Goal: Task Accomplishment & Management: Complete application form

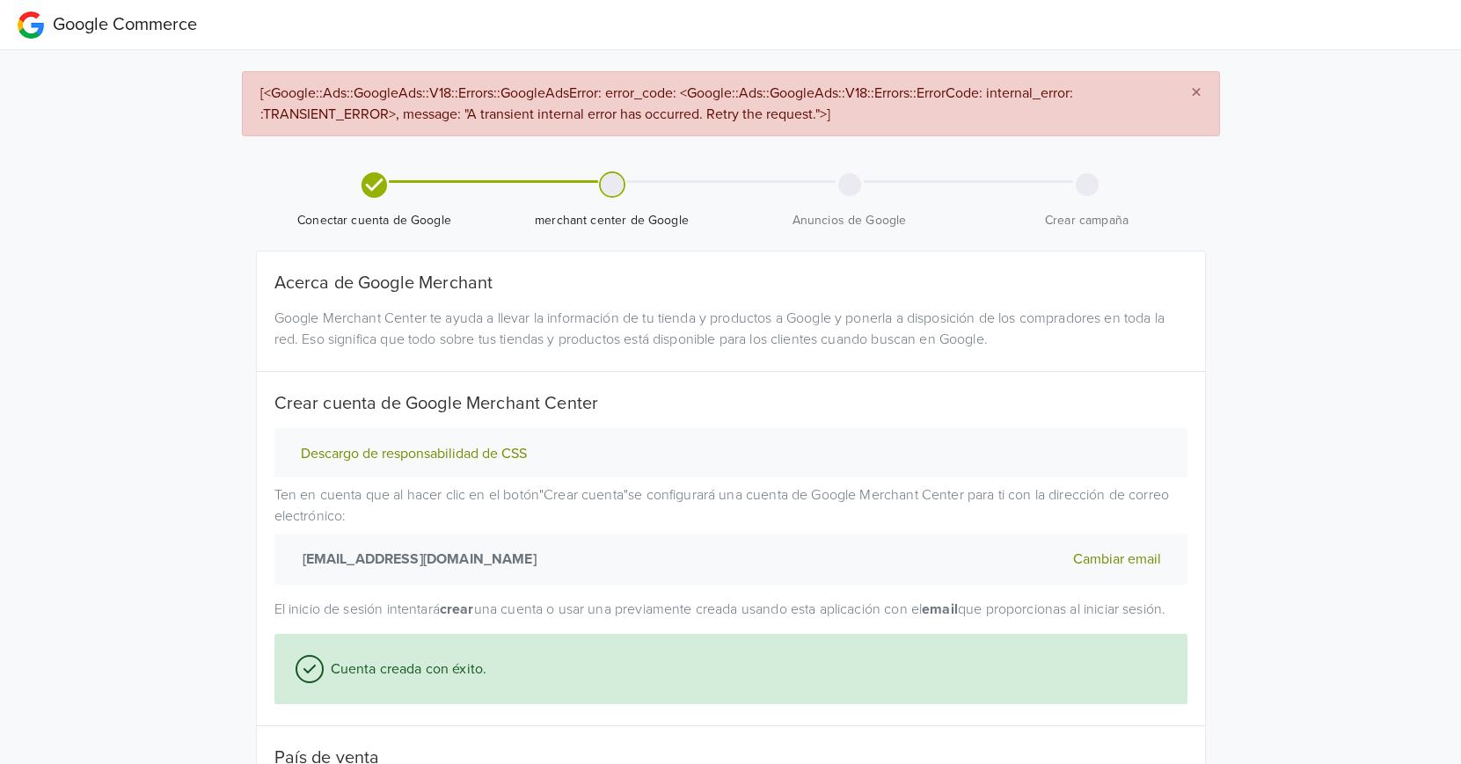
select select "cl"
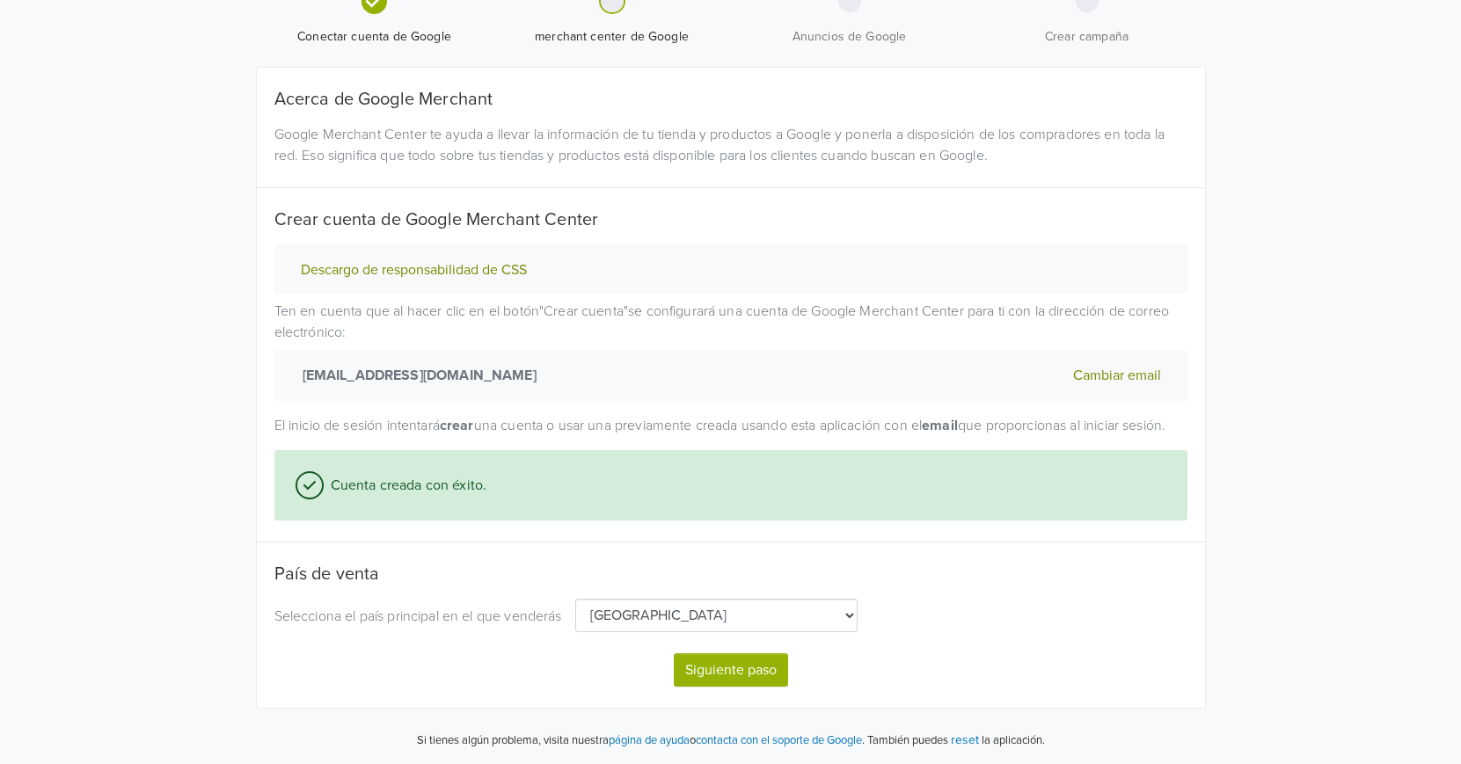
scroll to position [205, 0]
click at [752, 677] on button "Siguiente paso" at bounding box center [731, 669] width 114 height 33
select select "cl"
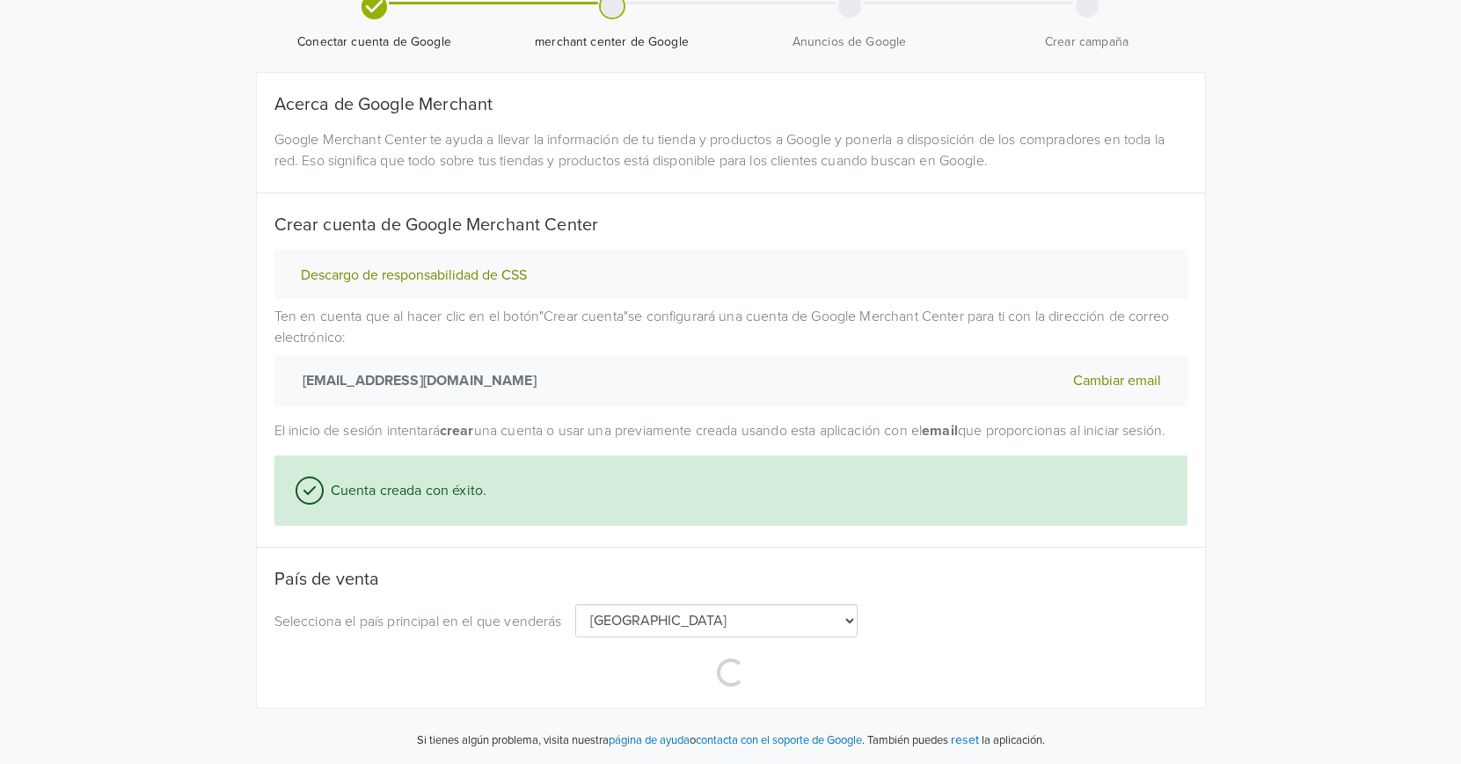
select select "cl"
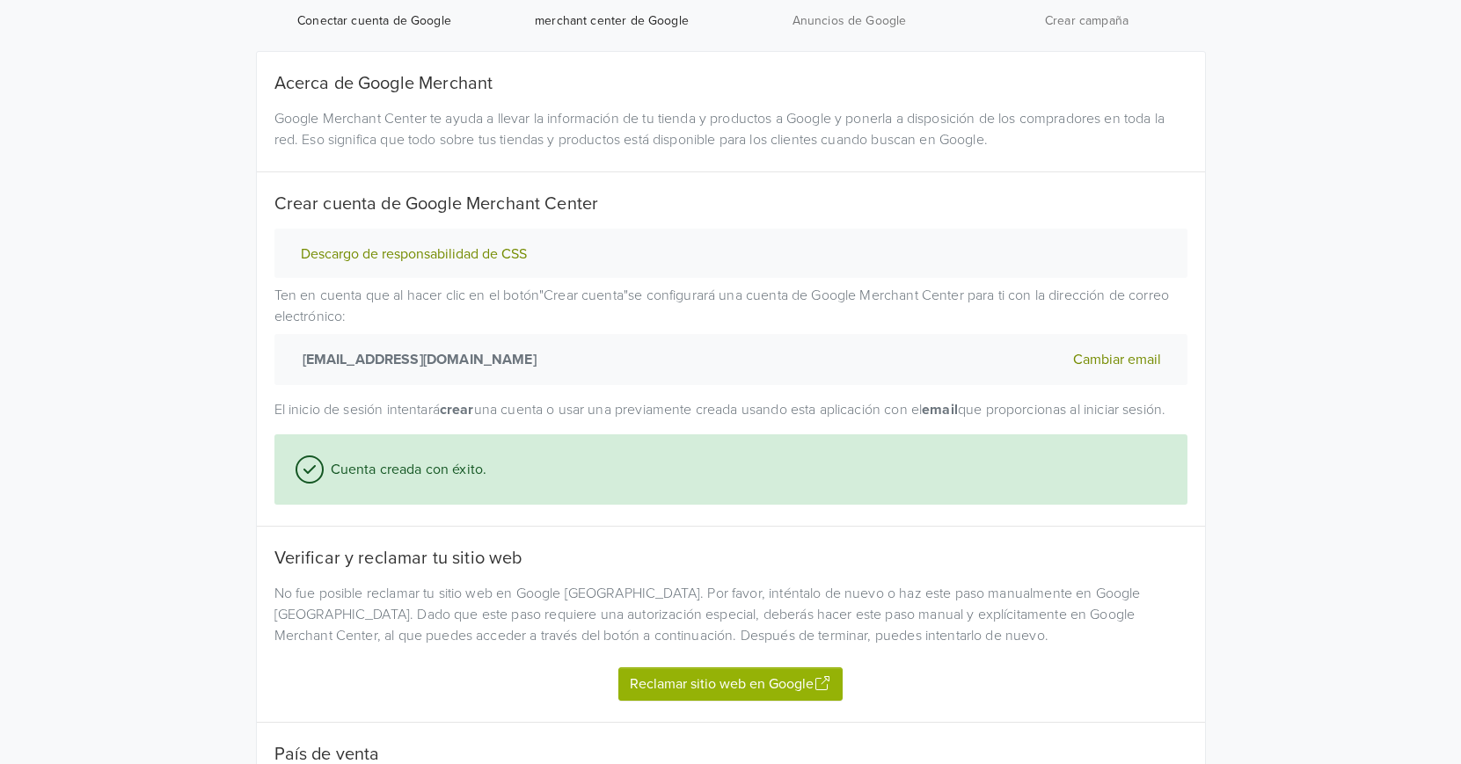
scroll to position [205, 0]
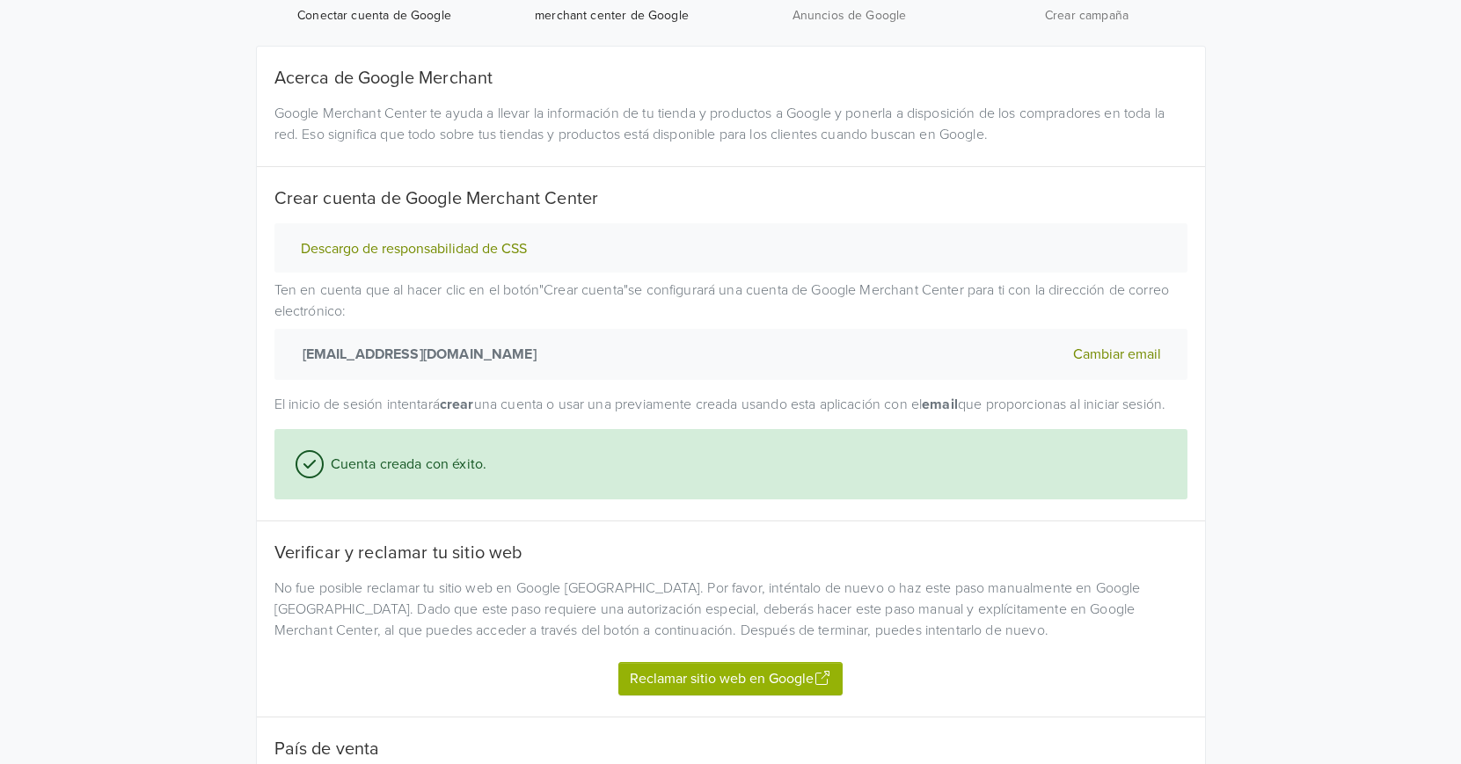
click at [776, 696] on button "Reclamar sitio web en Google" at bounding box center [730, 678] width 224 height 33
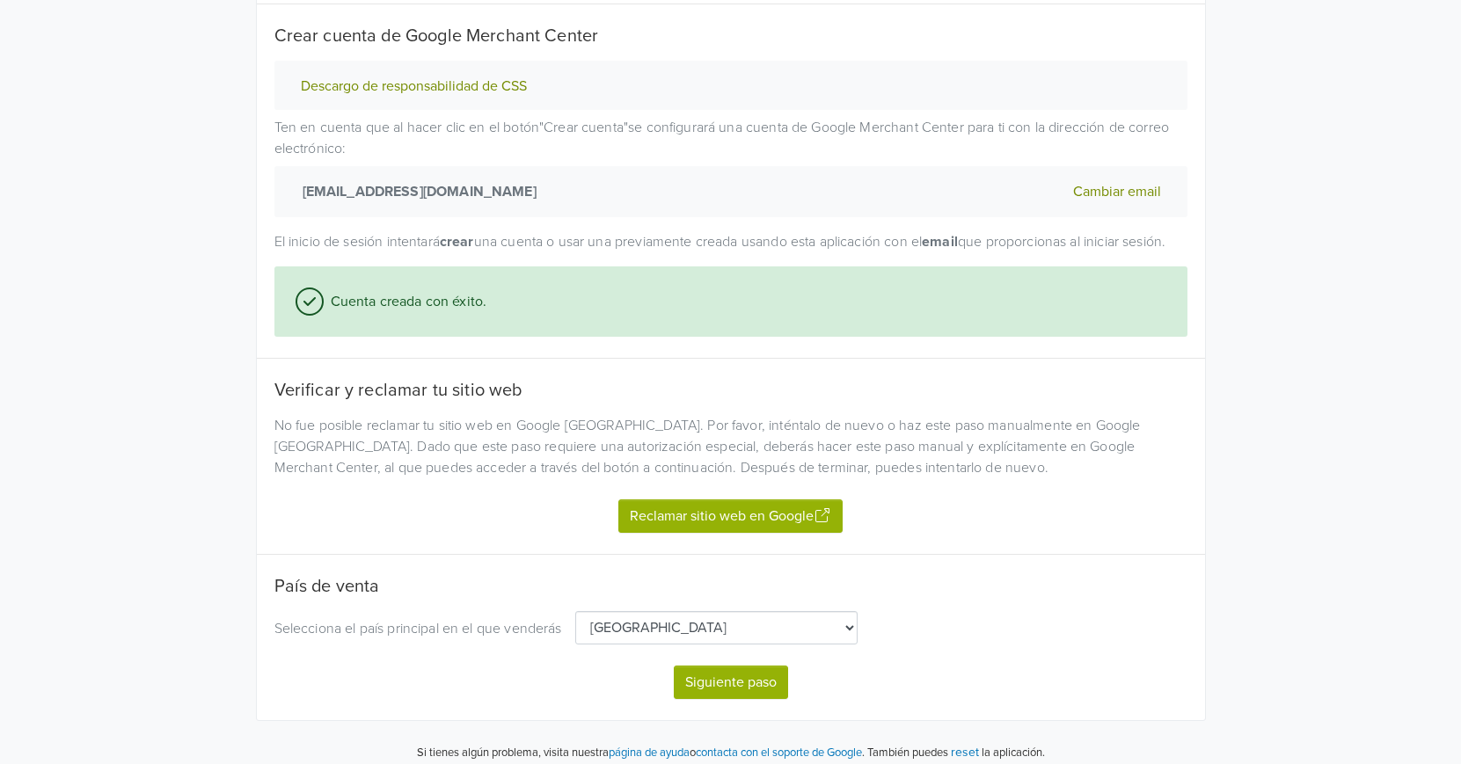
scroll to position [401, 0]
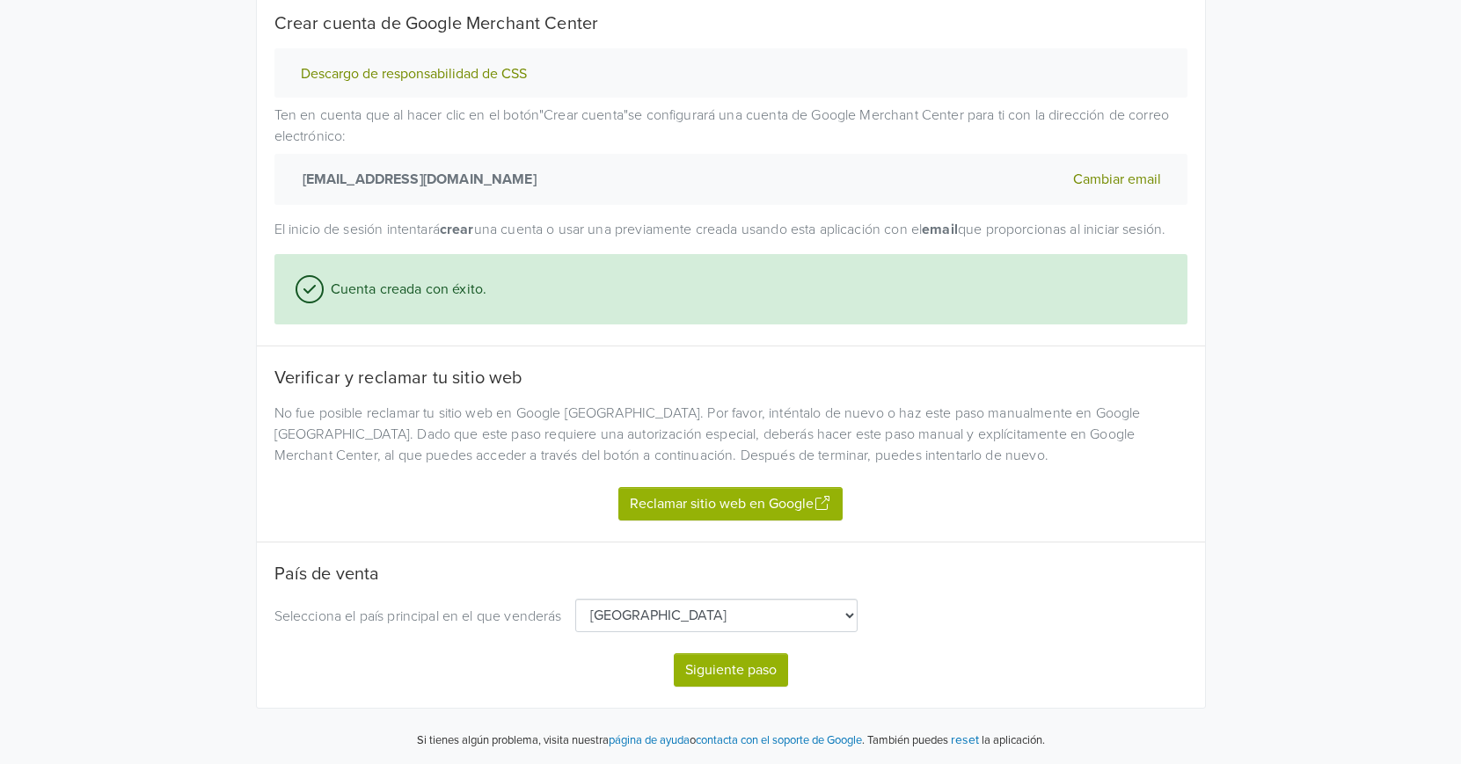
click at [759, 673] on button "Siguiente paso" at bounding box center [731, 669] width 114 height 33
select select "cl"
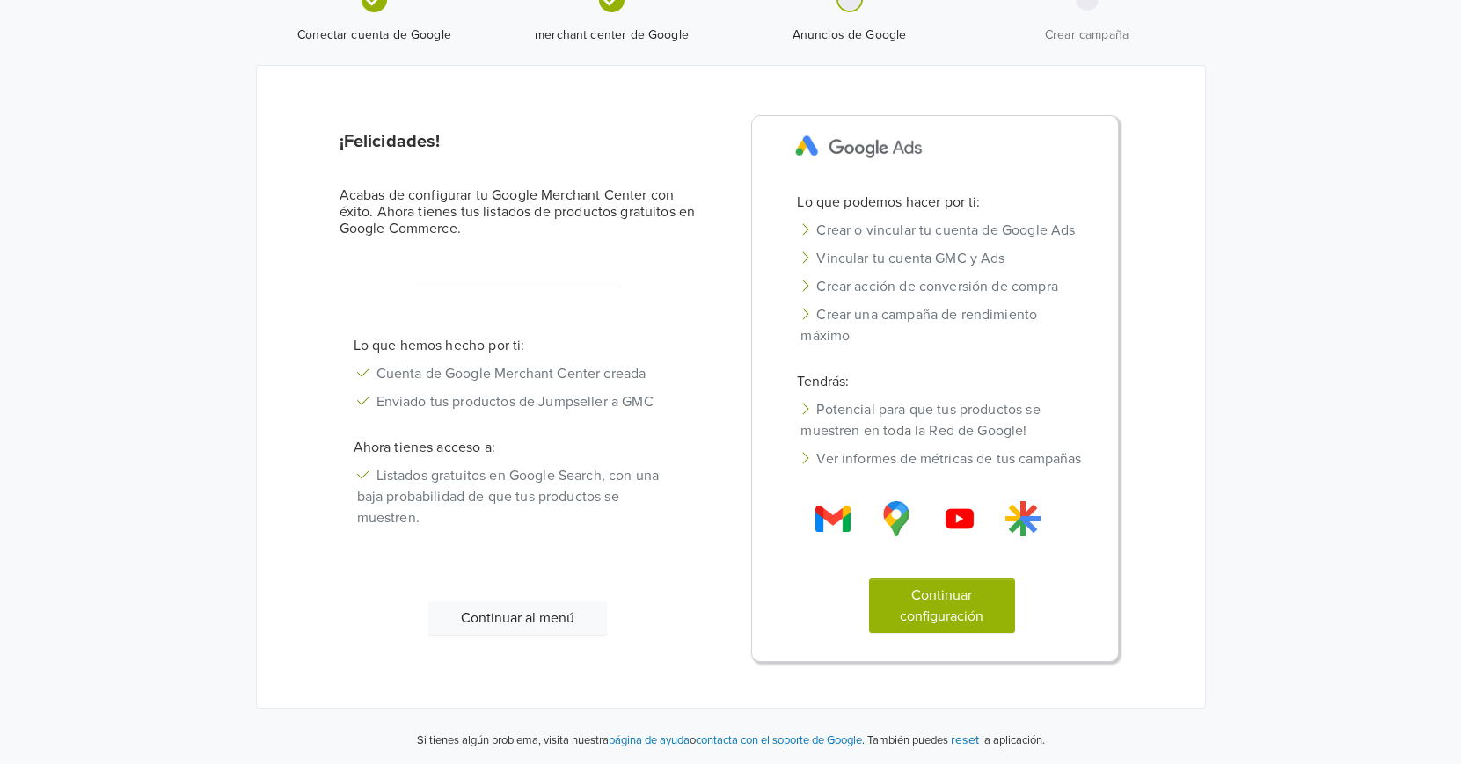
scroll to position [106, 0]
click at [948, 611] on button "Continuar configuración" at bounding box center [942, 606] width 146 height 55
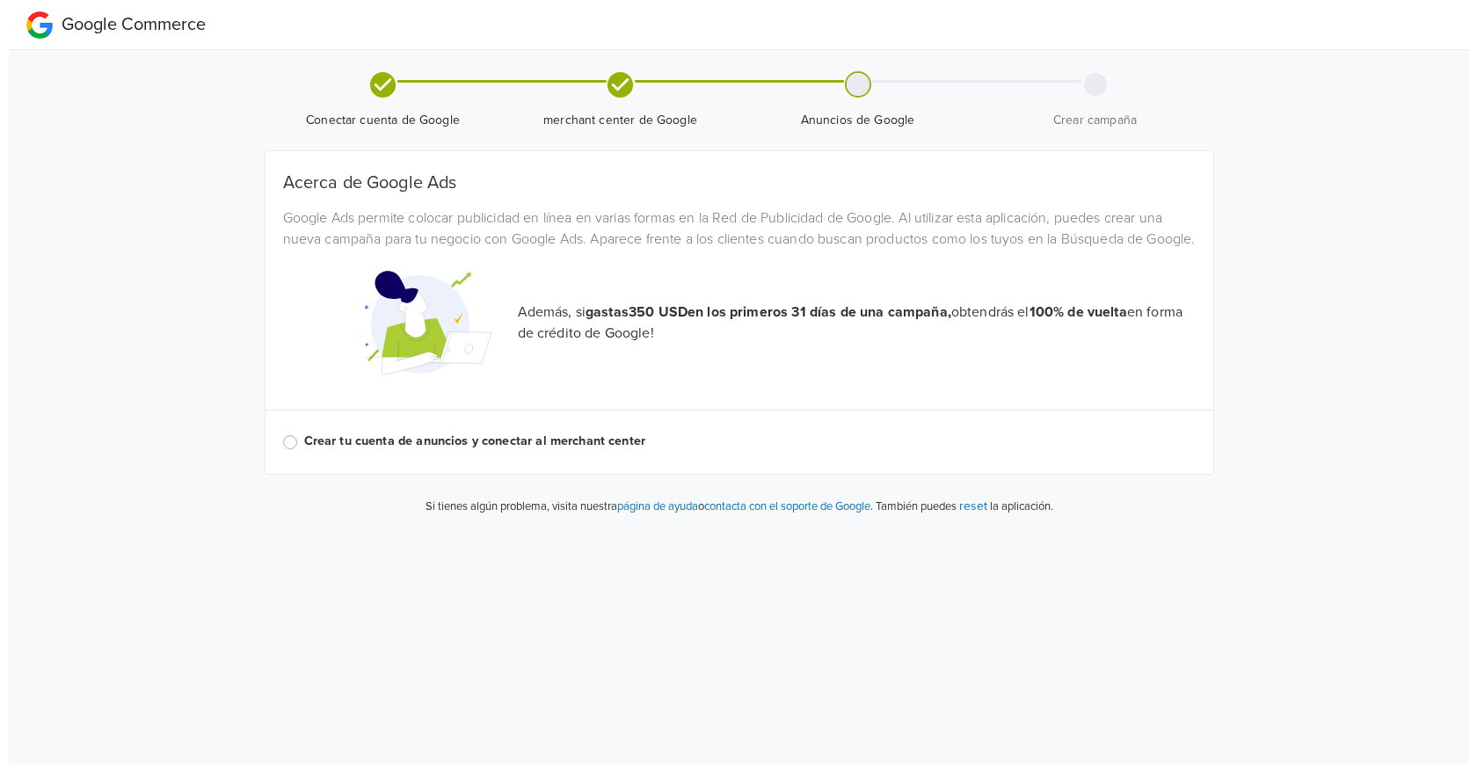
scroll to position [0, 0]
click at [303, 451] on label "Crear tu cuenta de anuncios y conectar al merchant center" at bounding box center [749, 441] width 892 height 19
click at [0, 0] on input "Crear tu cuenta de anuncios y conectar al merchant center" at bounding box center [0, 0] width 0 height 0
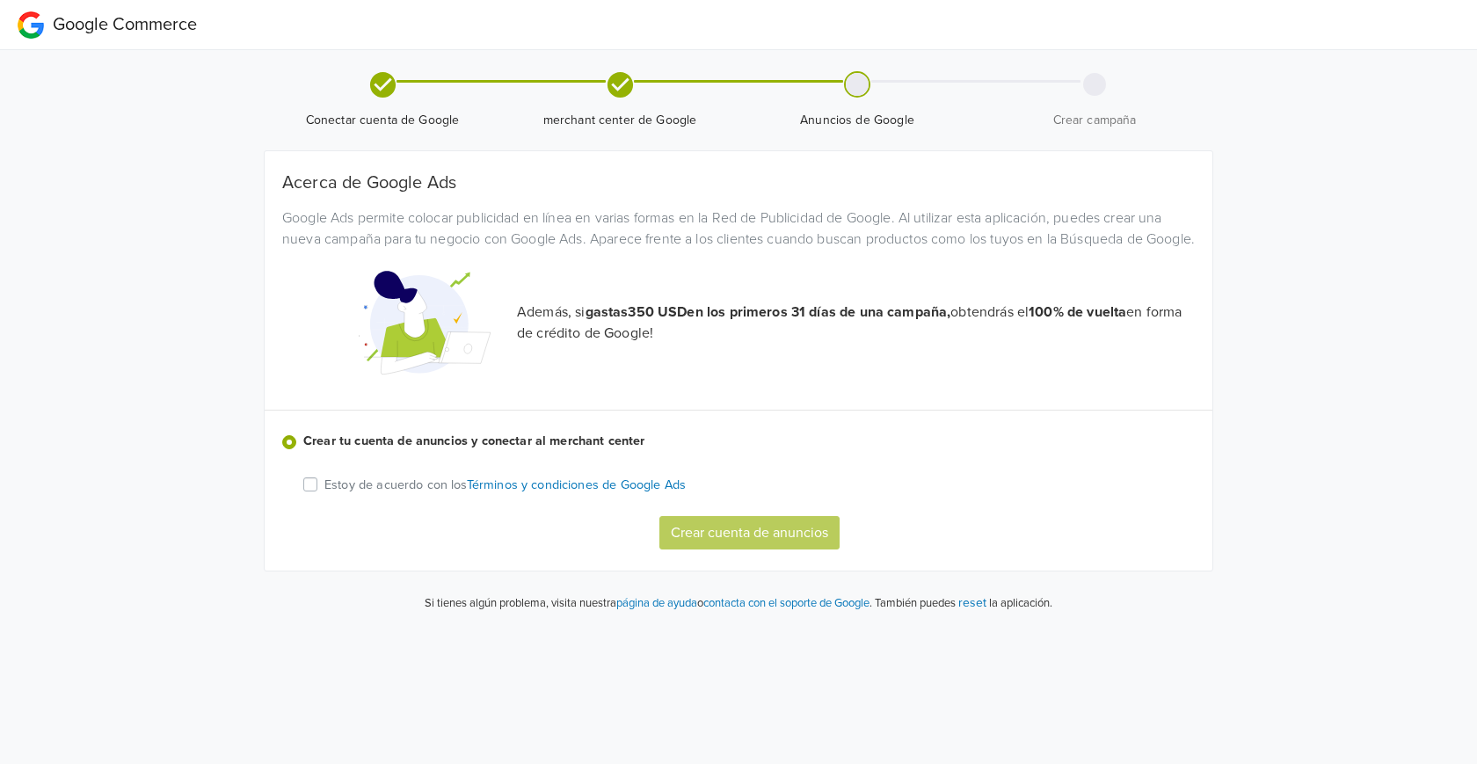
click at [325, 495] on label "Estoy de acuerdo con los Términos y condiciones de Google Ads" at bounding box center [505, 484] width 361 height 21
click at [0, 0] on input "Estoy de acuerdo con los Términos y condiciones de Google Ads" at bounding box center [0, 0] width 0 height 0
click at [778, 550] on button "Crear cuenta de anuncios" at bounding box center [750, 532] width 180 height 33
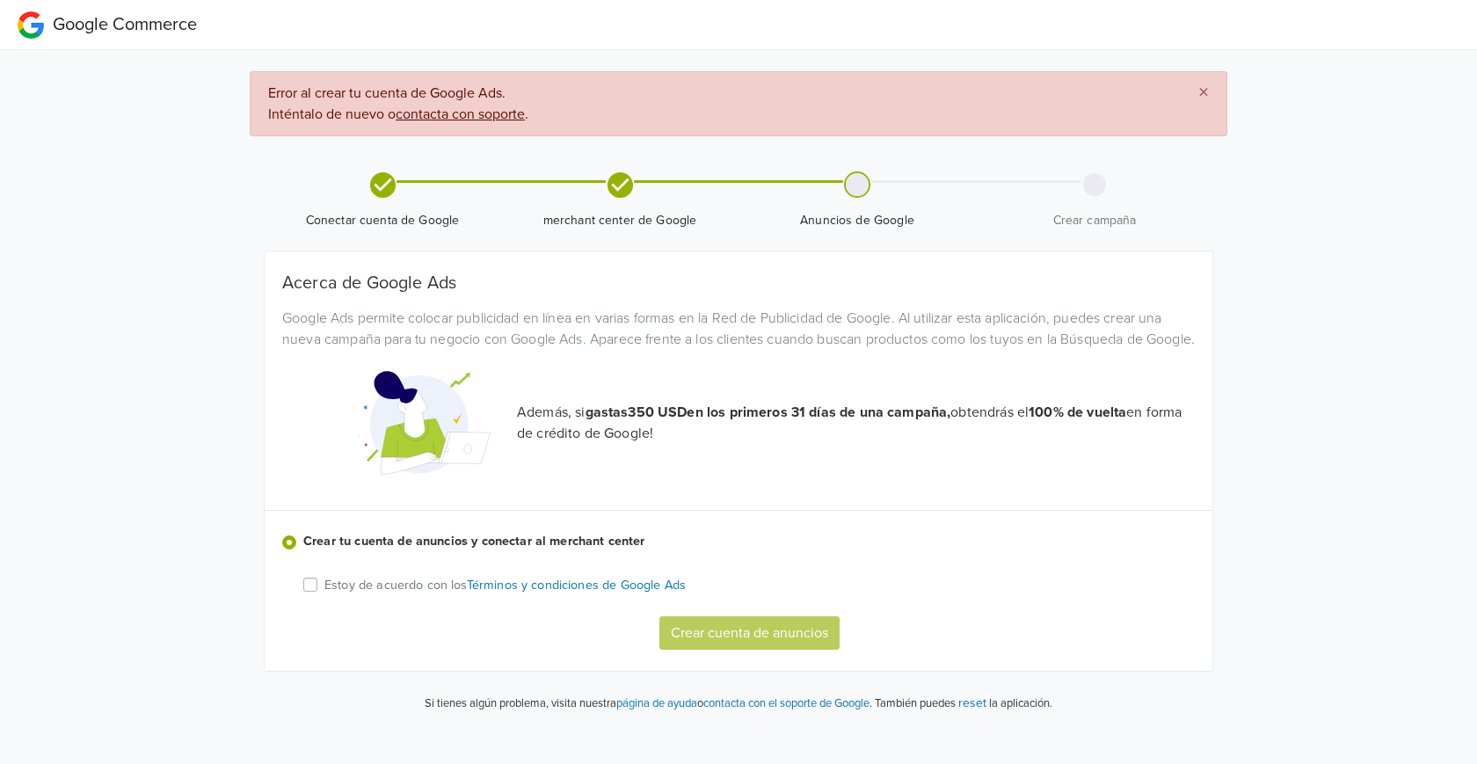
click at [325, 595] on label "Estoy de acuerdo con los Términos y condiciones de Google Ads" at bounding box center [505, 584] width 361 height 21
click at [0, 0] on input "Estoy de acuerdo con los Términos y condiciones de Google Ads" at bounding box center [0, 0] width 0 height 0
click at [753, 650] on button "Crear cuenta de anuncios" at bounding box center [750, 632] width 180 height 33
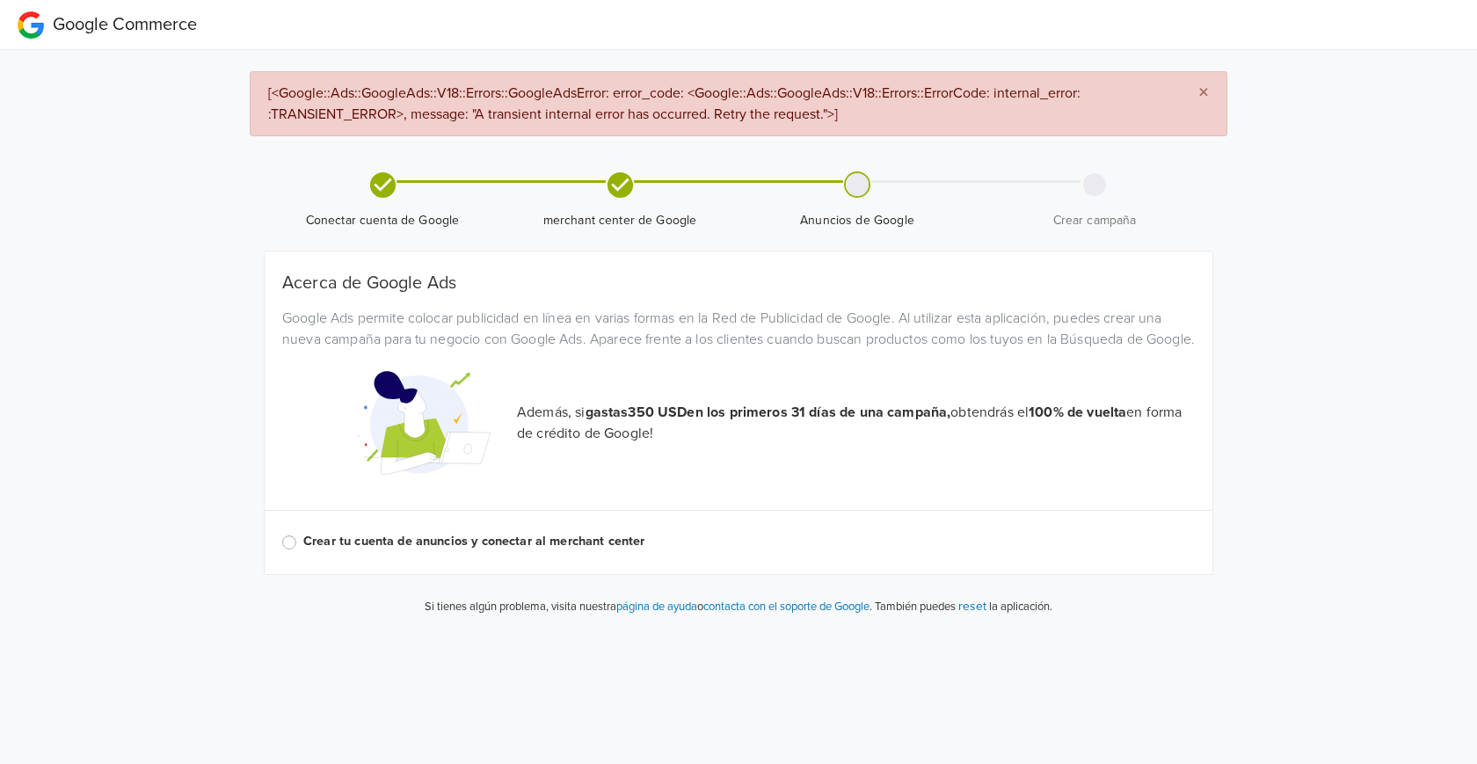
click at [303, 551] on label "Crear tu cuenta de anuncios y conectar al merchant center" at bounding box center [749, 541] width 892 height 19
click at [0, 0] on input "Crear tu cuenta de anuncios y conectar al merchant center" at bounding box center [0, 0] width 0 height 0
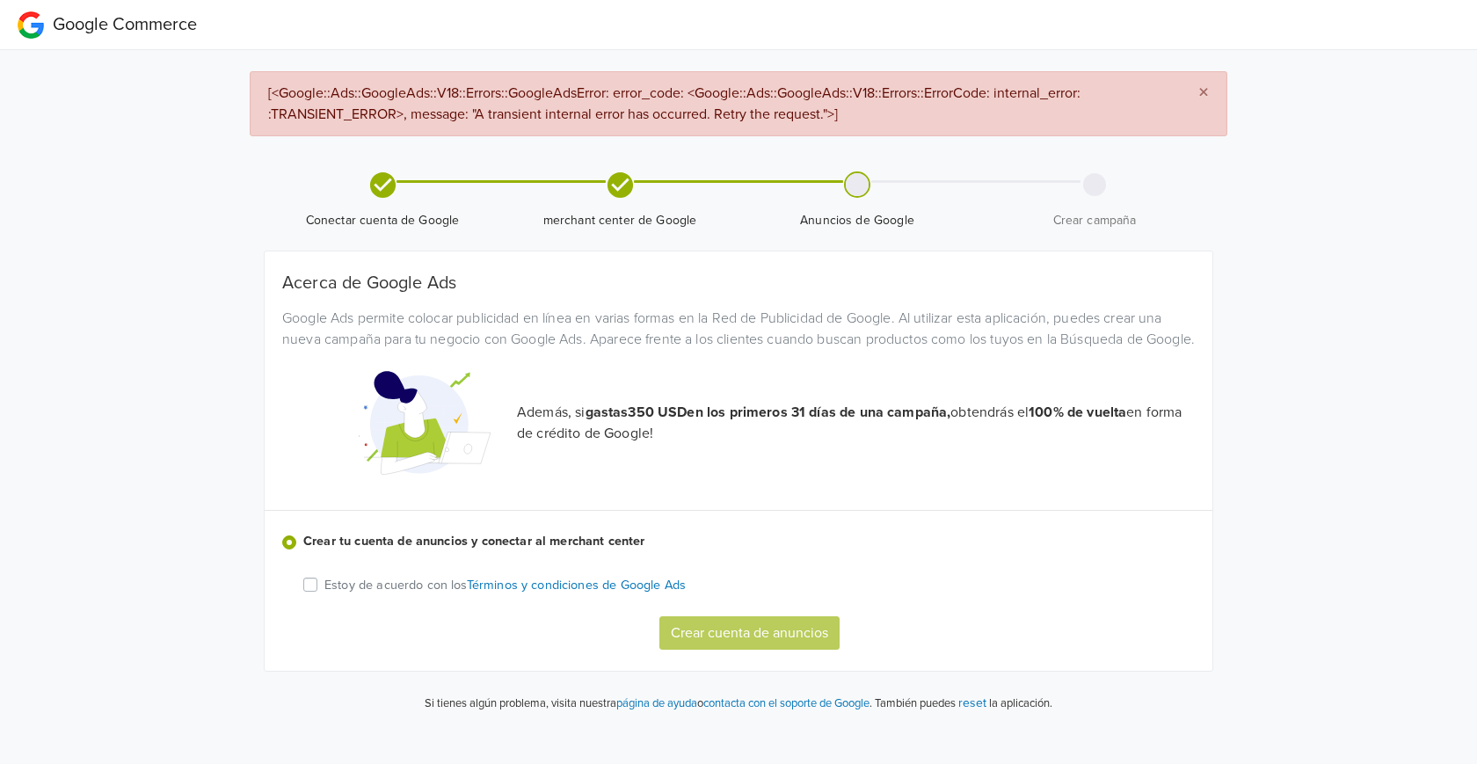
click at [775, 650] on div "Crear cuenta de anuncios" at bounding box center [755, 632] width 905 height 33
click at [313, 595] on div "Estoy de acuerdo con los Términos y condiciones de Google Ads" at bounding box center [749, 584] width 892 height 21
click at [319, 595] on div "Estoy de acuerdo con los Términos y condiciones de Google Ads" at bounding box center [749, 584] width 892 height 21
click at [317, 595] on div "Estoy de acuerdo con los Términos y condiciones de Google Ads" at bounding box center [749, 584] width 892 height 21
click at [302, 608] on div "Acerca de Google Ads Google Ads permite colocar publicidad en línea en varias f…" at bounding box center [738, 461] width 913 height 377
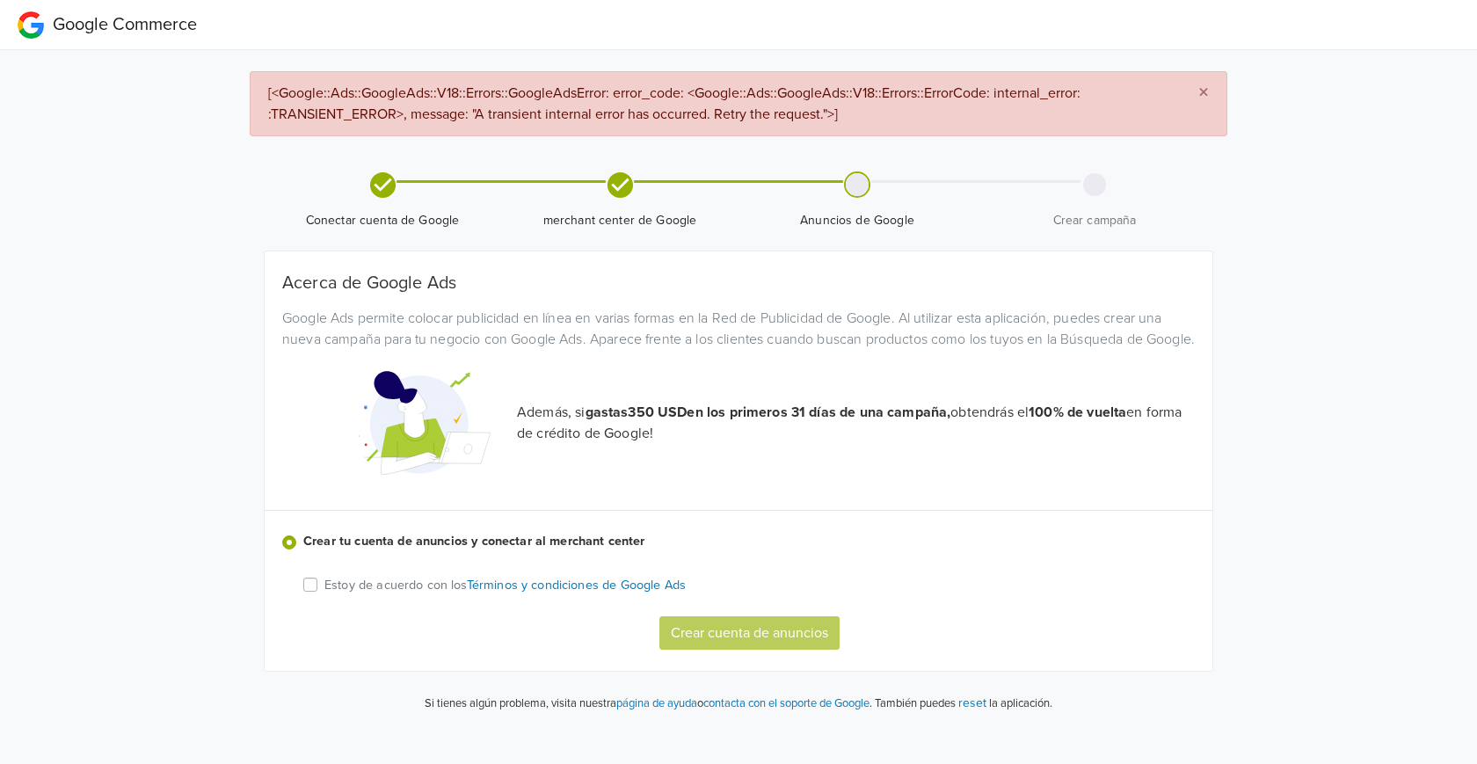
click at [325, 595] on label "Estoy de acuerdo con los Términos y condiciones de Google Ads" at bounding box center [505, 584] width 361 height 21
click at [0, 0] on input "Estoy de acuerdo con los Términos y condiciones de Google Ads" at bounding box center [0, 0] width 0 height 0
click at [684, 649] on button "Crear cuenta de anuncios" at bounding box center [750, 632] width 180 height 33
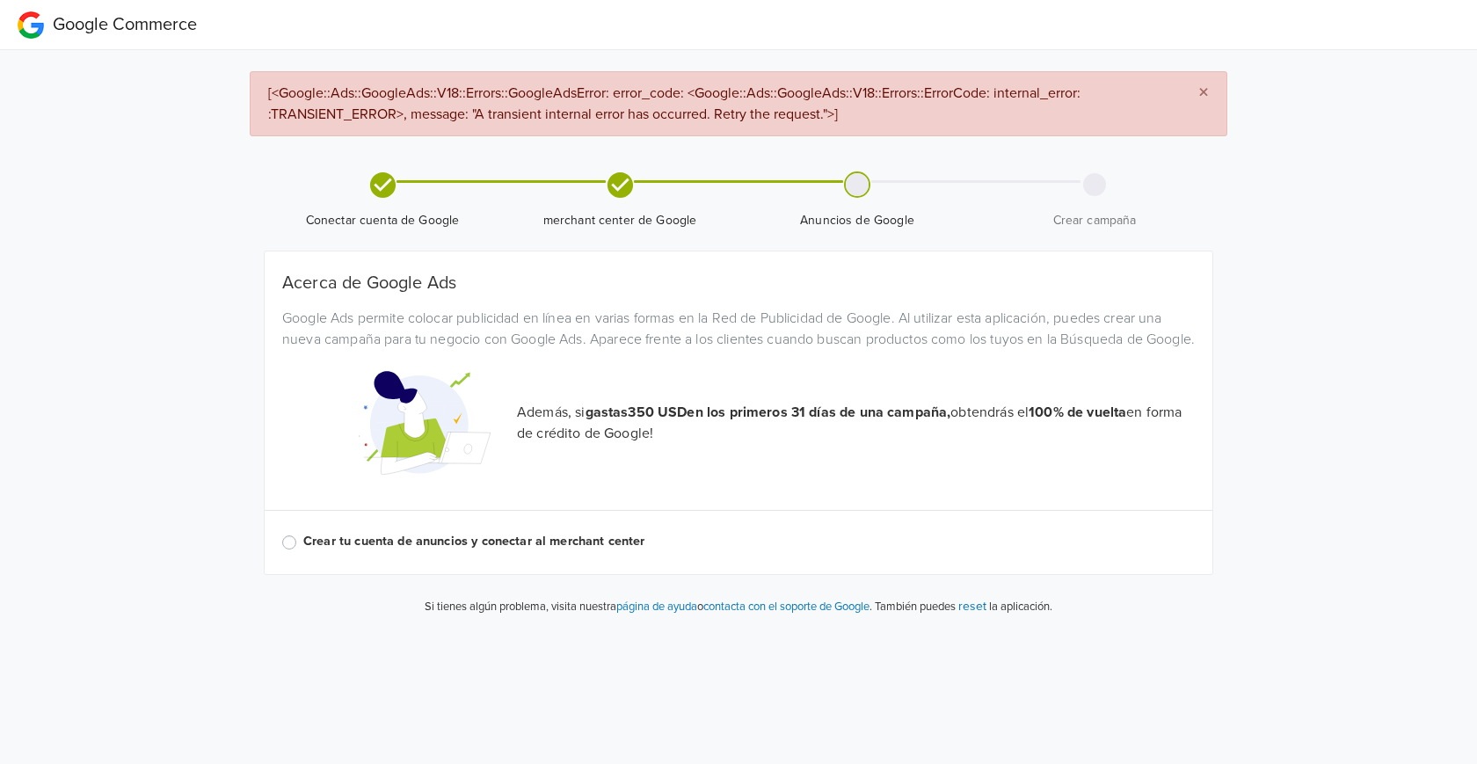
click at [981, 616] on button "reset" at bounding box center [973, 606] width 28 height 20
click at [987, 616] on p "También puedes reset la aplicación." at bounding box center [962, 606] width 180 height 20
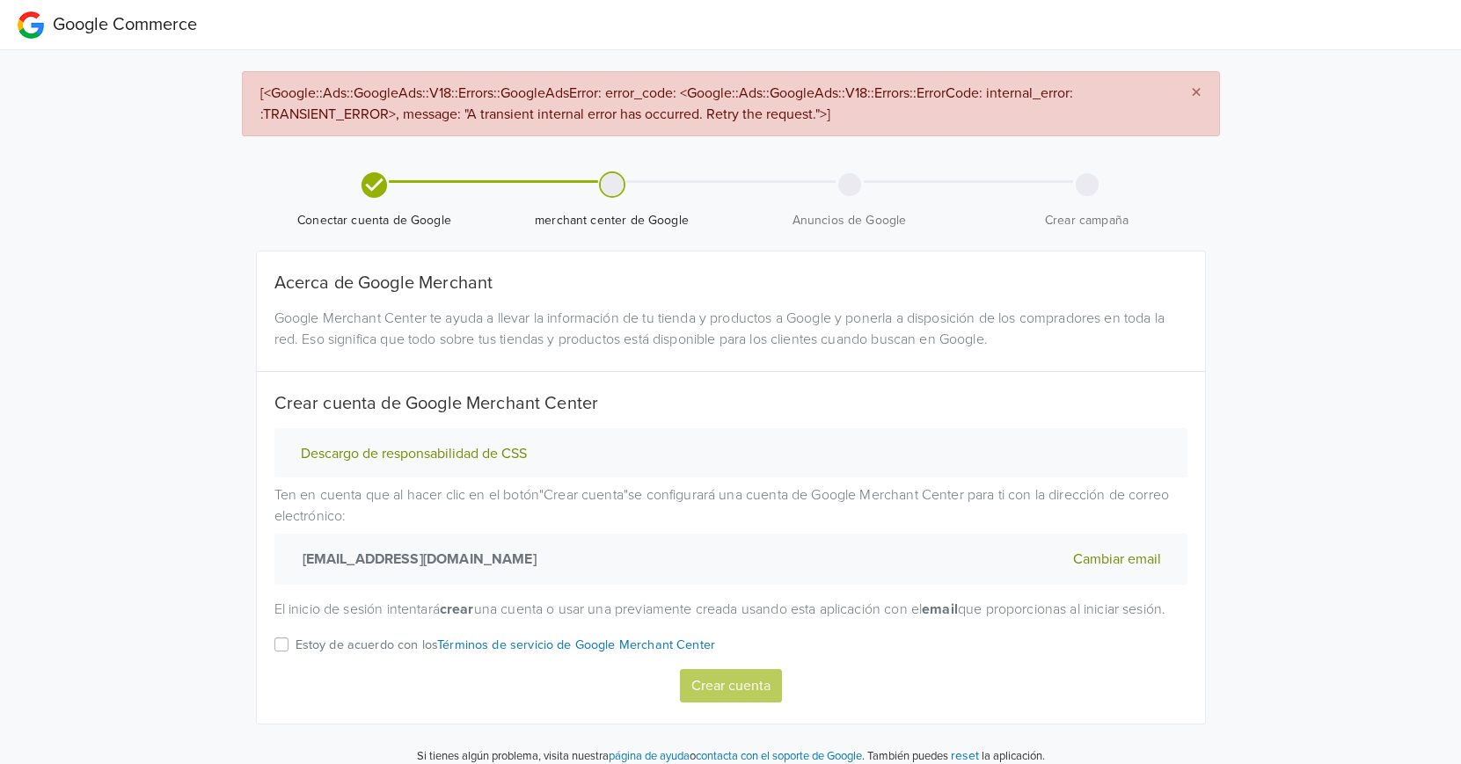
click at [295, 661] on label "Estoy de acuerdo con los Términos de servicio de Google Merchant Center" at bounding box center [505, 651] width 420 height 35
click at [0, 0] on input "Estoy de acuerdo con los Términos de servicio de Google Merchant Center" at bounding box center [0, 0] width 0 height 0
click at [289, 662] on div "Estoy de acuerdo con los Términos de servicio de Google Merchant Center" at bounding box center [730, 651] width 913 height 35
click at [838, 620] on p "El inicio de sesión intentará crear una cuenta o usar una previamente creada us…" at bounding box center [730, 609] width 913 height 21
click at [732, 698] on button "Crear cuenta" at bounding box center [731, 685] width 102 height 33
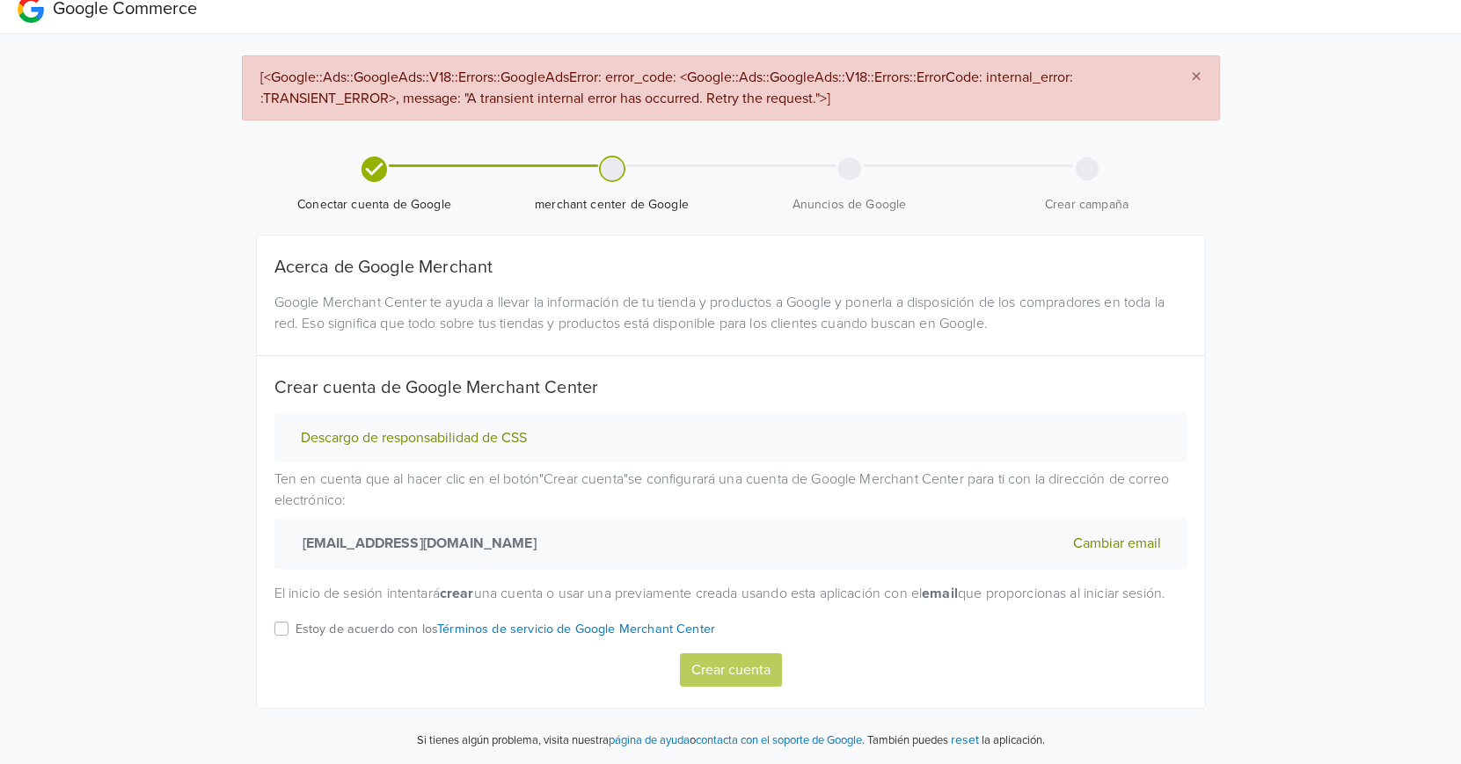
scroll to position [37, 0]
click at [295, 632] on label "Estoy de acuerdo con los Términos de servicio de Google Merchant Center" at bounding box center [505, 635] width 420 height 35
click at [0, 0] on input "Estoy de acuerdo con los Términos de servicio de Google Merchant Center" at bounding box center [0, 0] width 0 height 0
click at [706, 670] on button "Crear cuenta" at bounding box center [731, 669] width 102 height 33
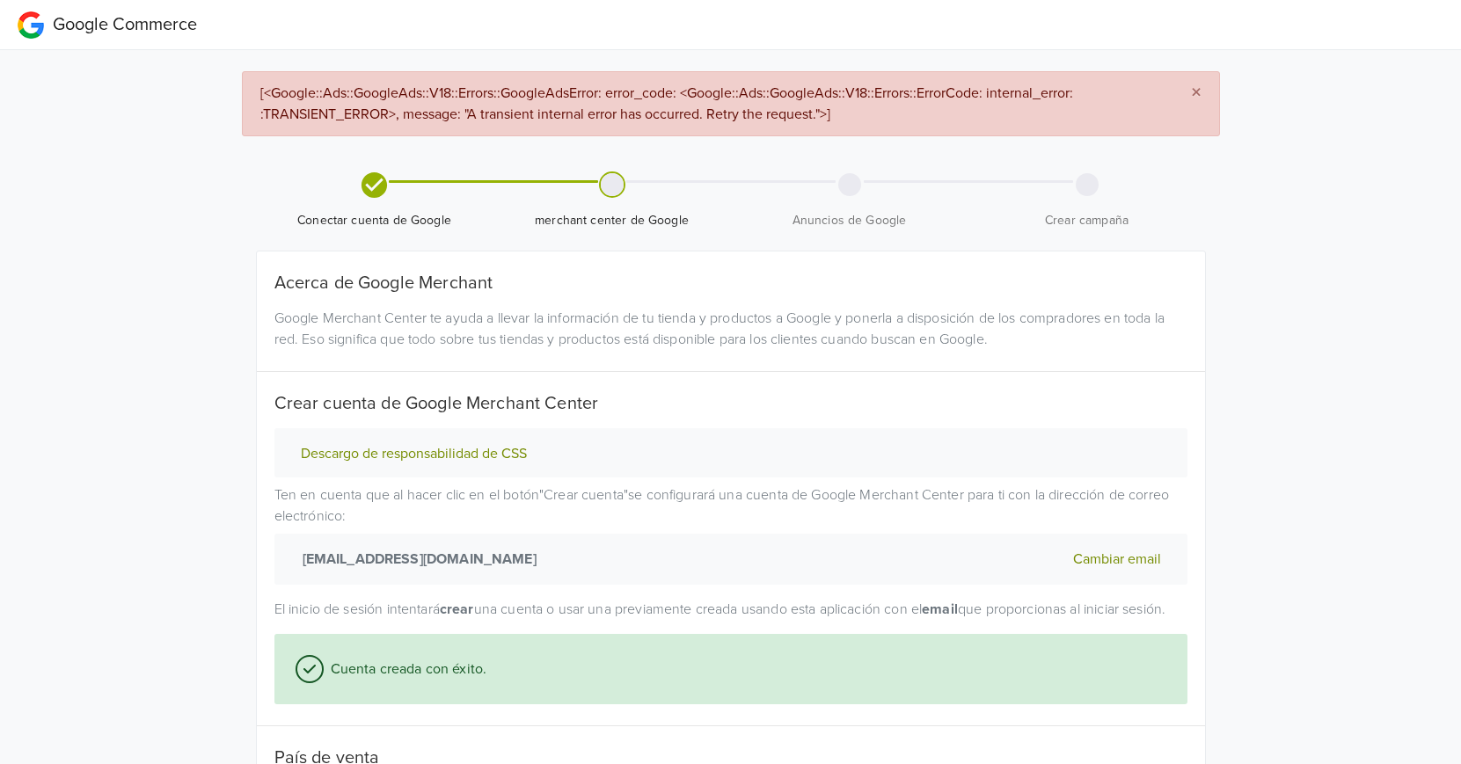
select select "cl"
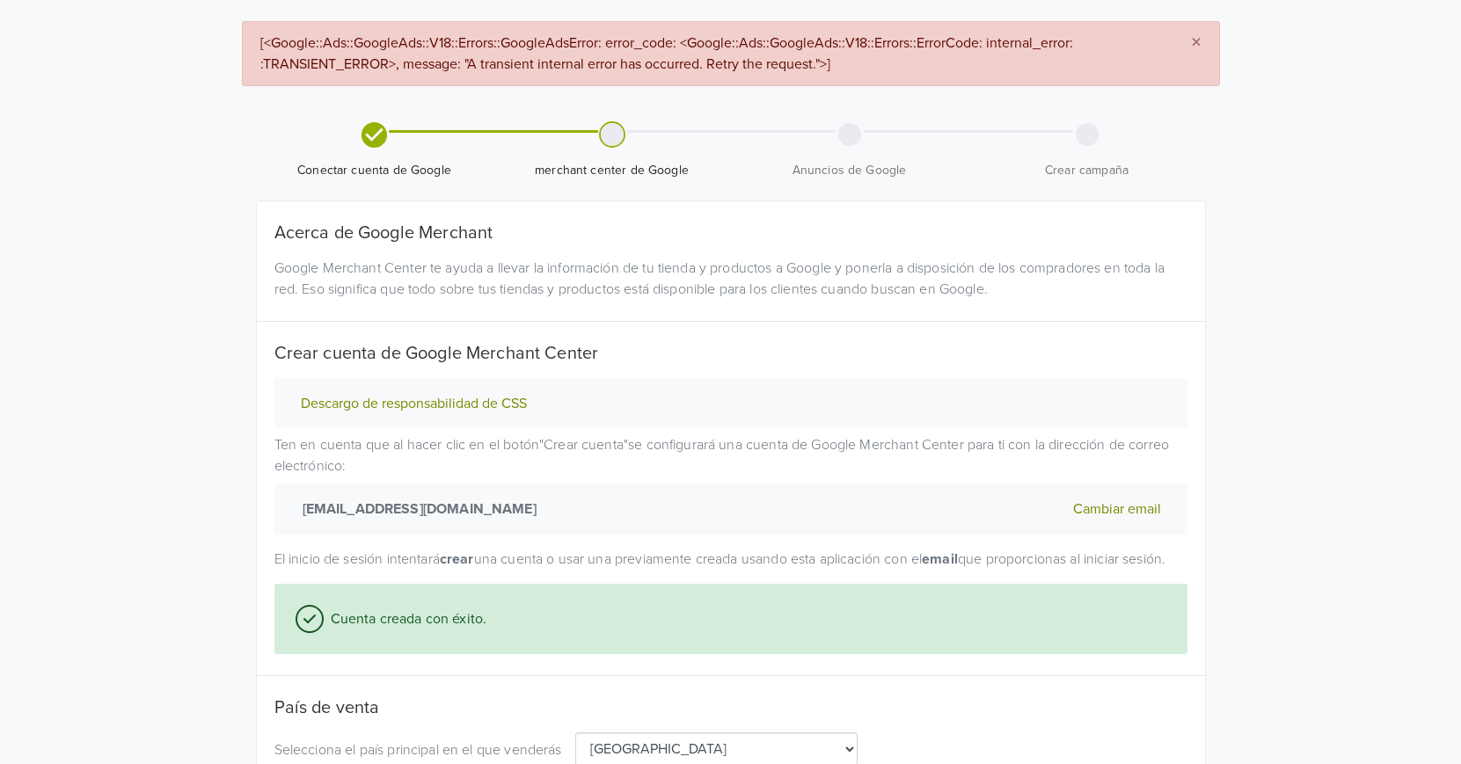
scroll to position [205, 0]
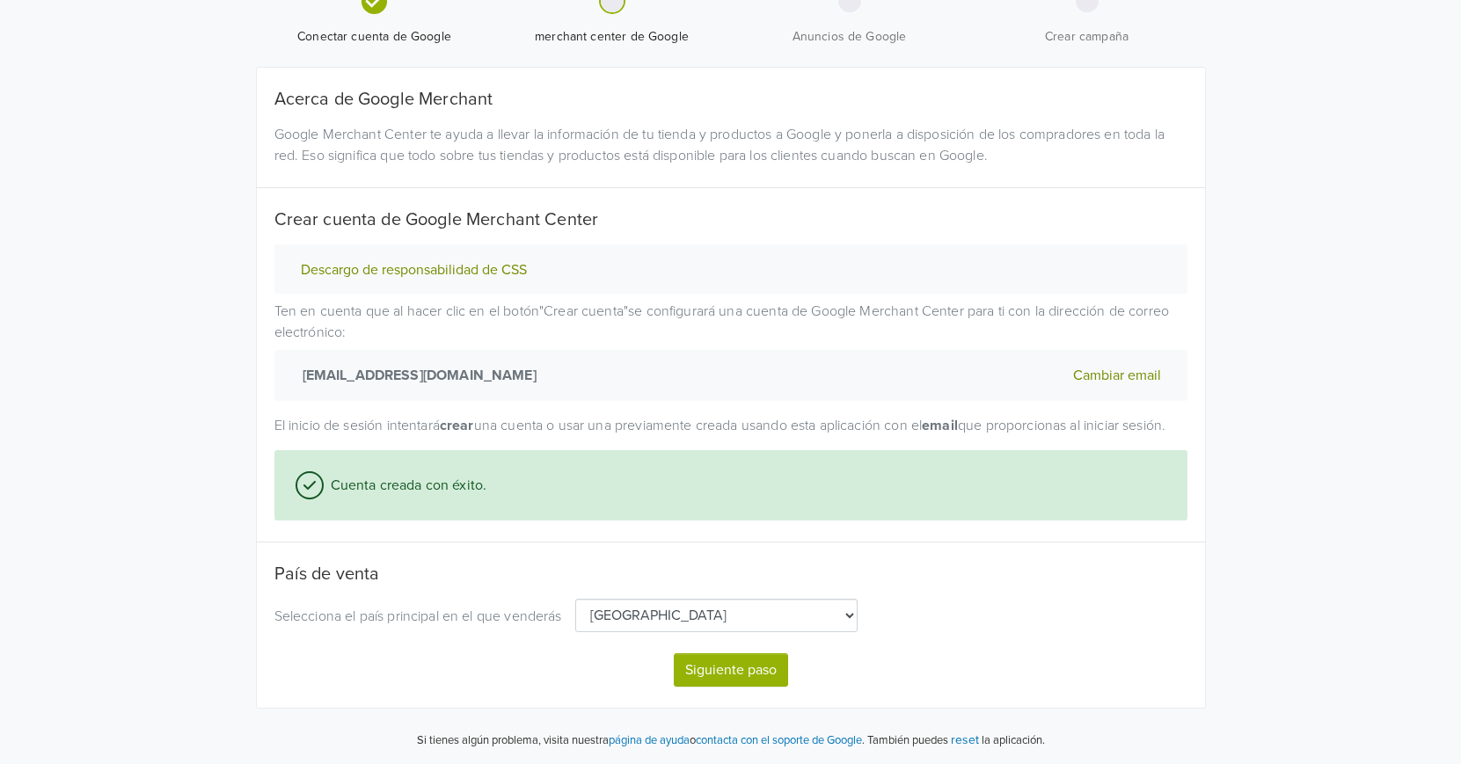
click at [742, 661] on button "Siguiente paso" at bounding box center [731, 669] width 114 height 33
select select "cl"
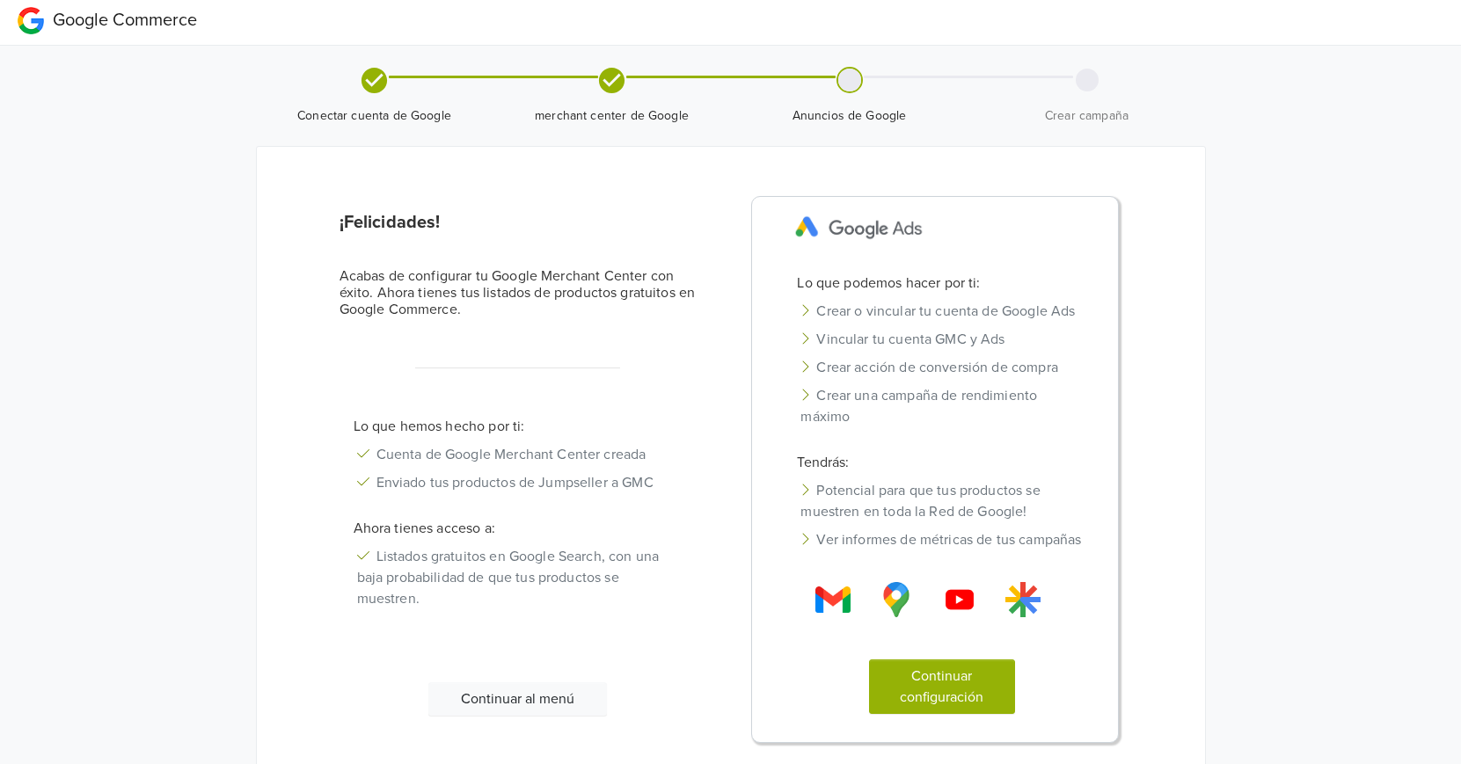
scroll to position [0, 0]
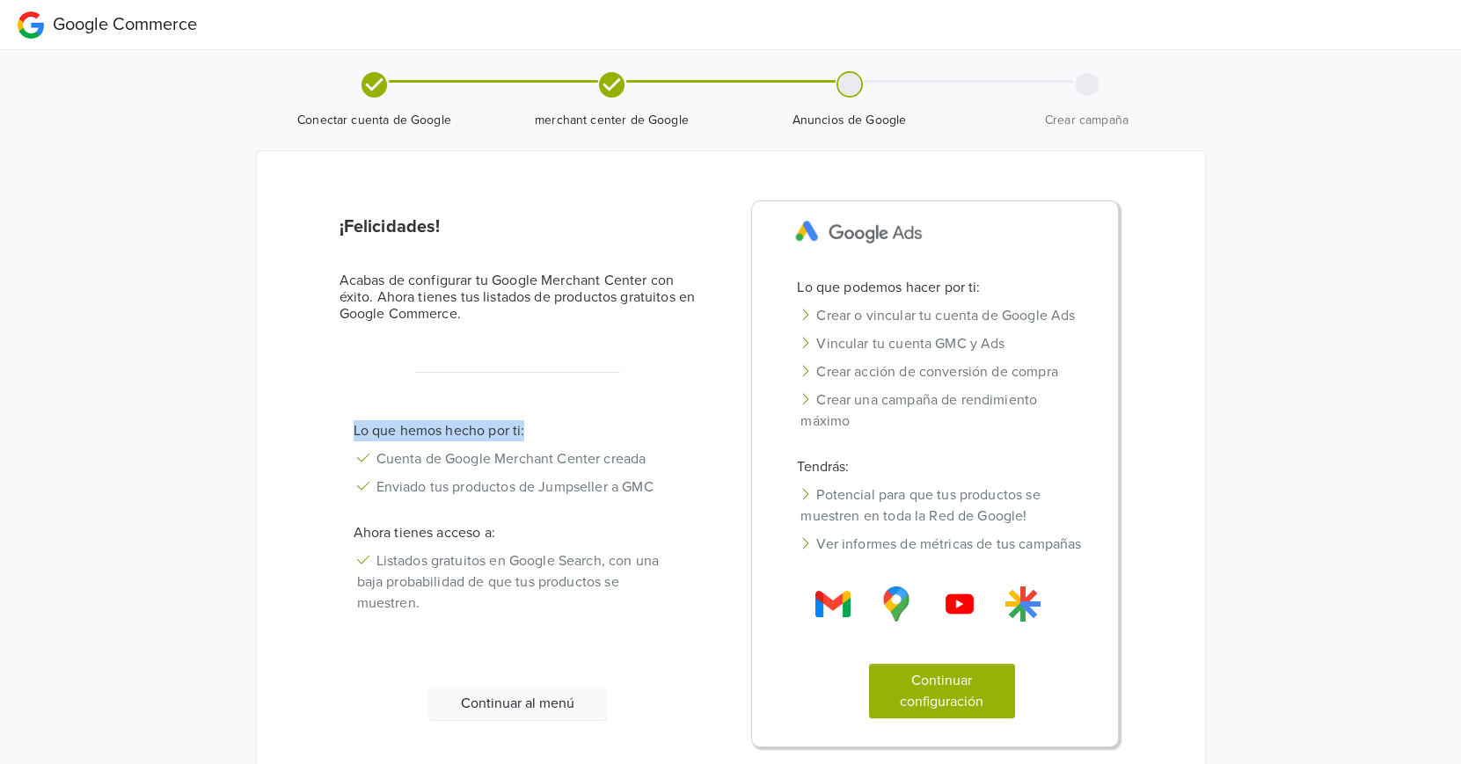
drag, startPoint x: 346, startPoint y: 434, endPoint x: 570, endPoint y: 437, distance: 224.3
click at [570, 437] on p "Lo que hemos hecho por ti:" at bounding box center [517, 430] width 357 height 21
drag, startPoint x: 365, startPoint y: 465, endPoint x: 700, endPoint y: 456, distance: 335.2
click at [708, 456] on div "Lo que hemos hecho por ti: Cuenta de Google Merchant Center creada Enviado tus …" at bounding box center [517, 532] width 383 height 224
click at [357, 492] on icon at bounding box center [363, 486] width 12 height 14
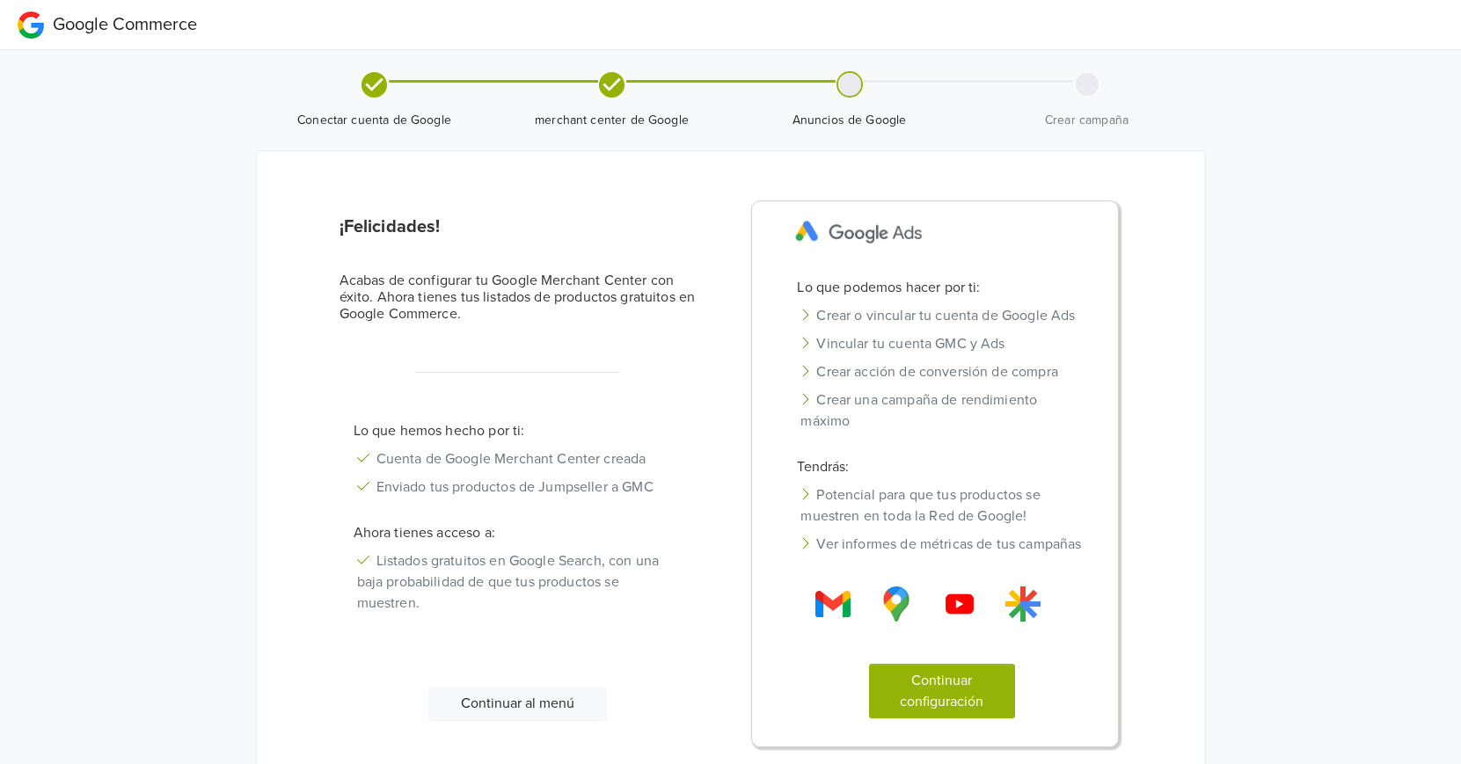
drag, startPoint x: 395, startPoint y: 494, endPoint x: 725, endPoint y: 470, distance: 330.7
click at [715, 480] on div "¡Felicidades! Acabas de configurar tu Google Merchant Center con éxito. Ahora t…" at bounding box center [528, 478] width 405 height 538
click at [711, 438] on div "¡Felicidades! Acabas de configurar tu Google Merchant Center con éxito. Ahora t…" at bounding box center [528, 478] width 405 height 538
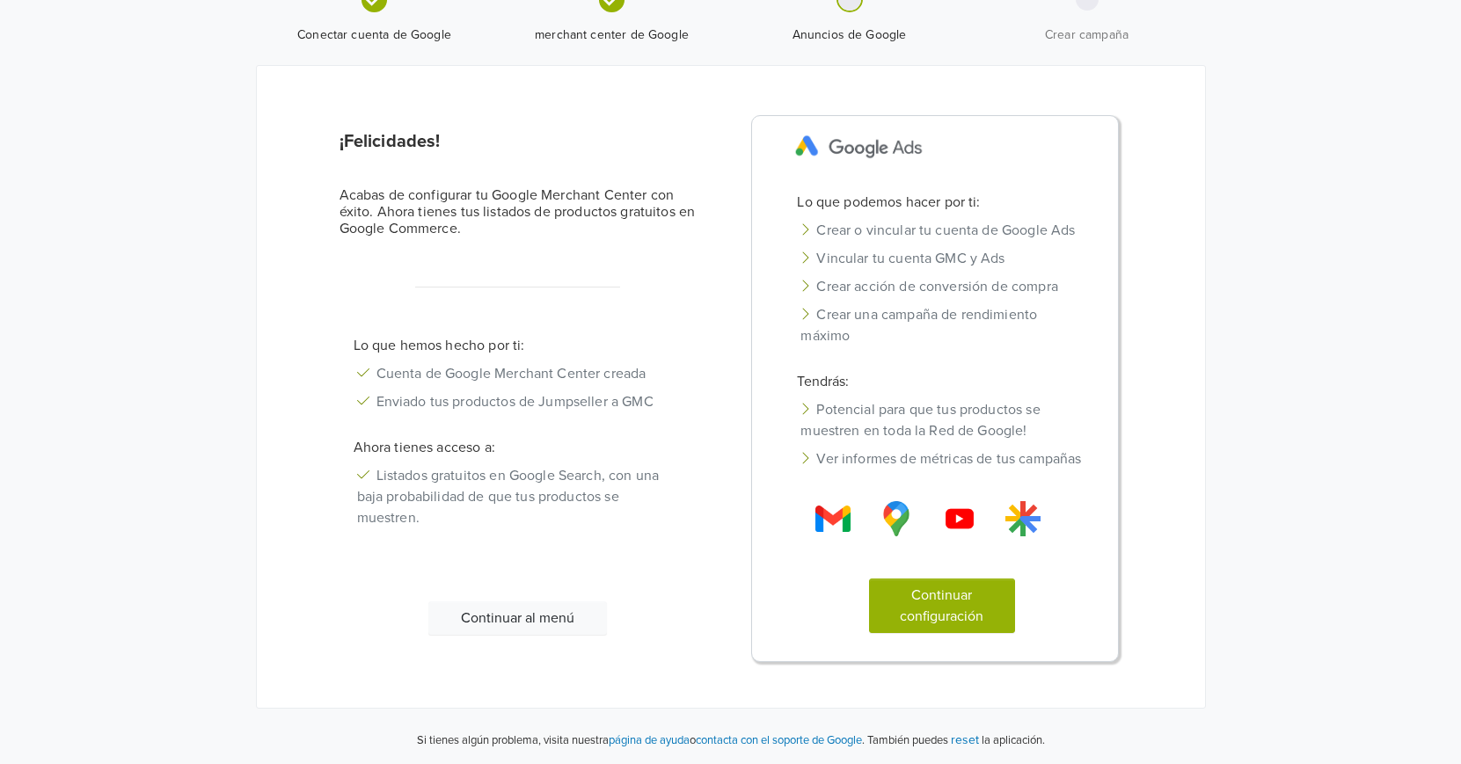
scroll to position [106, 0]
click at [535, 633] on div "Continuar al menú" at bounding box center [517, 632] width 383 height 61
click at [551, 621] on button "Continuar al menú" at bounding box center [517, 618] width 179 height 33
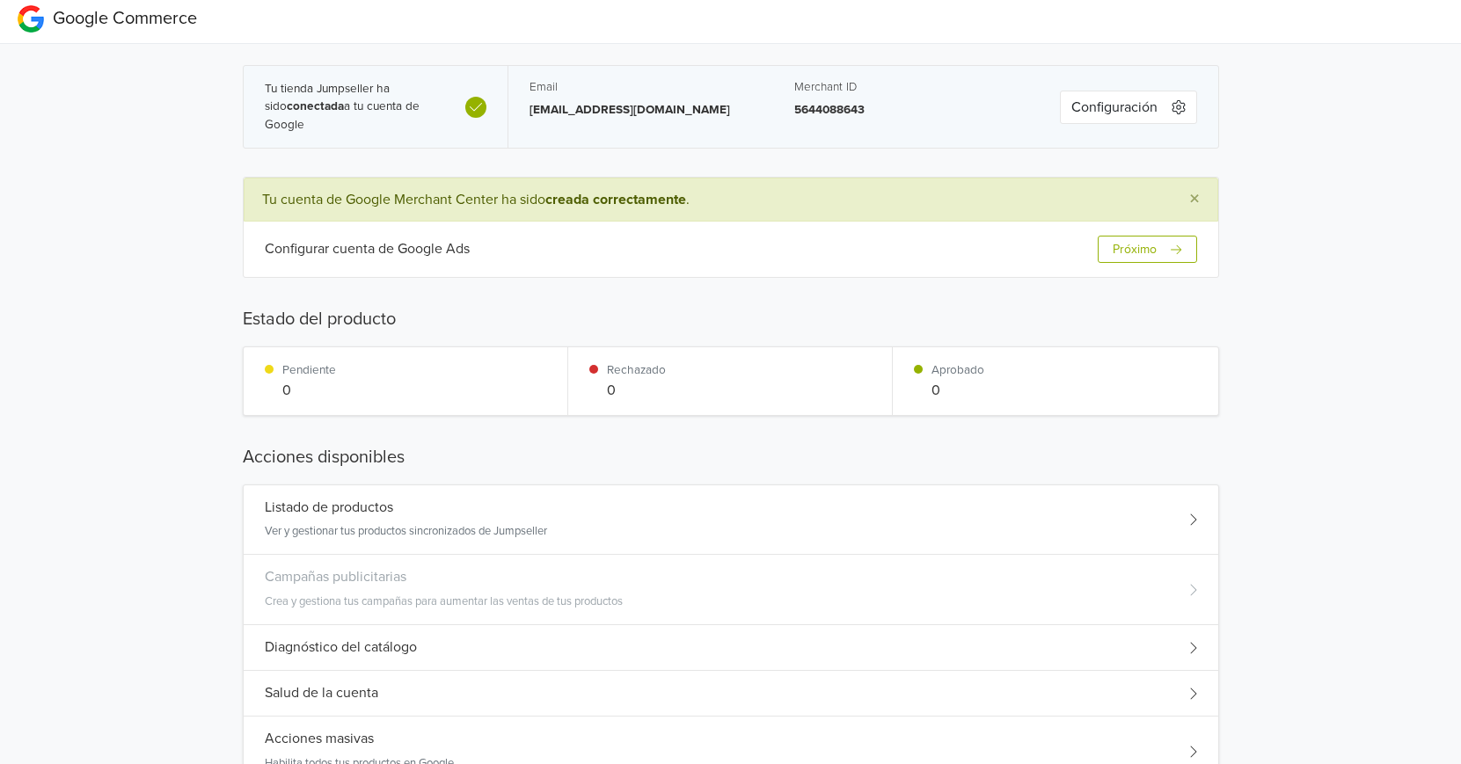
scroll to position [0, 0]
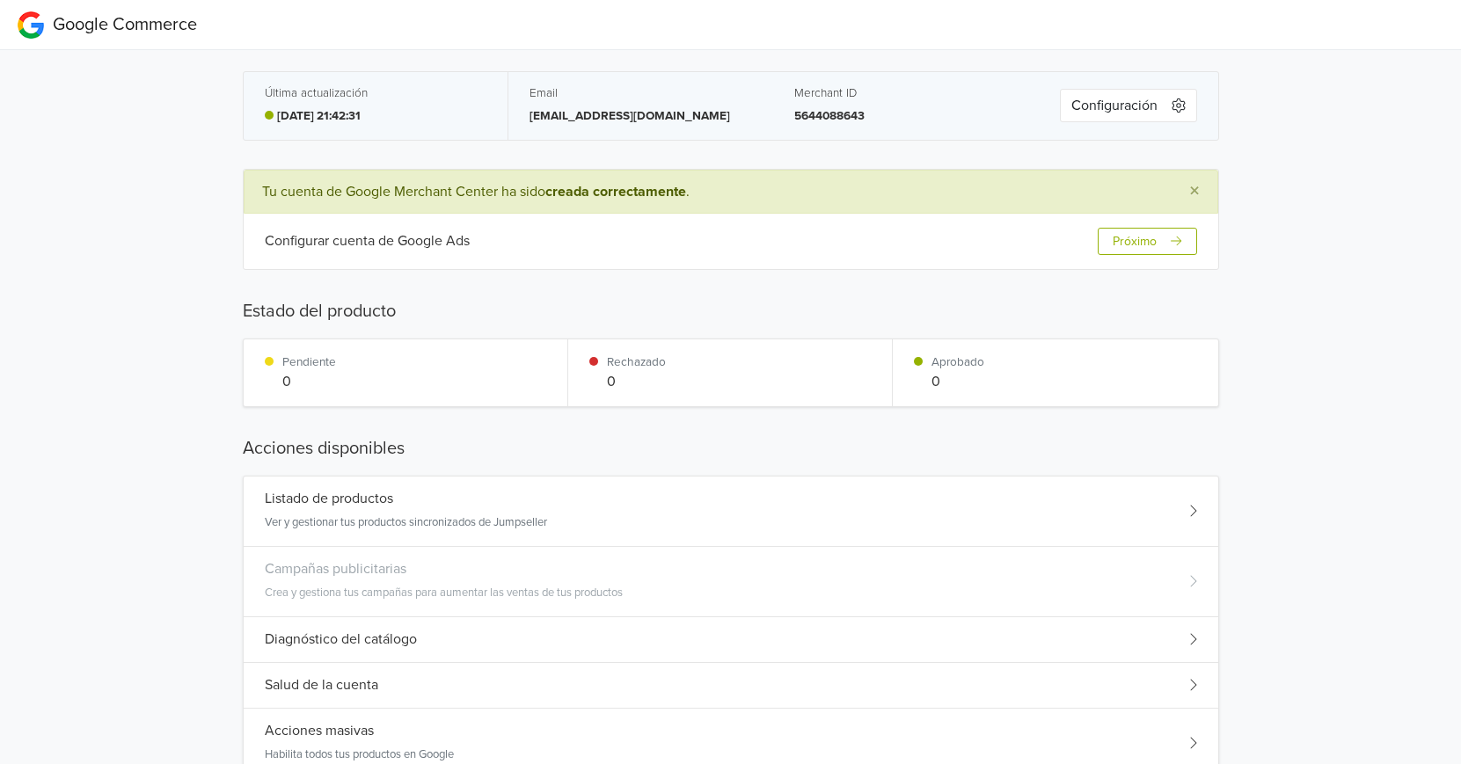
click at [1157, 245] on button "Próximo" at bounding box center [1147, 241] width 98 height 27
